Goal: Task Accomplishment & Management: Manage account settings

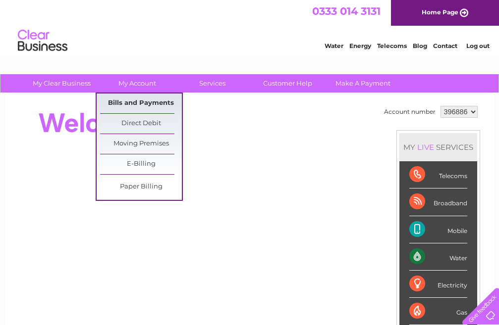
click at [132, 100] on link "Bills and Payments" at bounding box center [141, 104] width 82 height 20
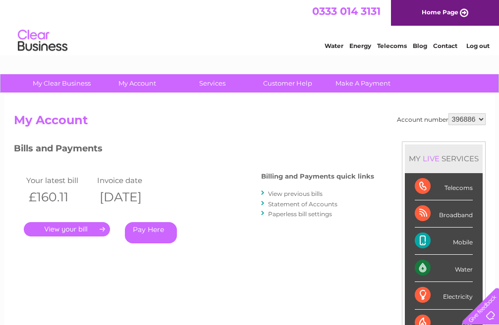
click at [75, 230] on link "." at bounding box center [67, 229] width 86 height 14
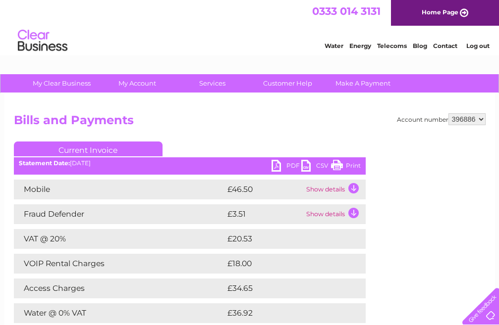
click at [278, 166] on link "PDF" at bounding box center [286, 167] width 30 height 14
